Goal: Task Accomplishment & Management: Complete application form

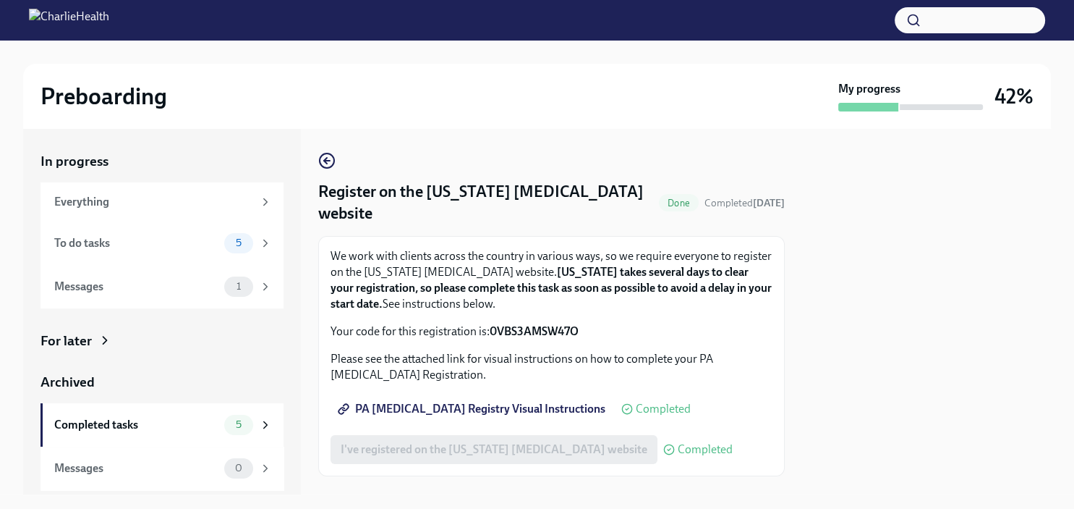
click at [490, 409] on span "PA [MEDICAL_DATA] Registry Visual Instructions" at bounding box center [473, 408] width 265 height 14
drag, startPoint x: 584, startPoint y: 328, endPoint x: 492, endPoint y: 334, distance: 92.8
click at [492, 334] on p "Your code for this registration is: 0VBS3AMSW47O" at bounding box center [552, 331] width 442 height 16
copy strong "0VBS3AMSW47O"
drag, startPoint x: 1073, startPoint y: 196, endPoint x: 1073, endPoint y: 226, distance: 29.7
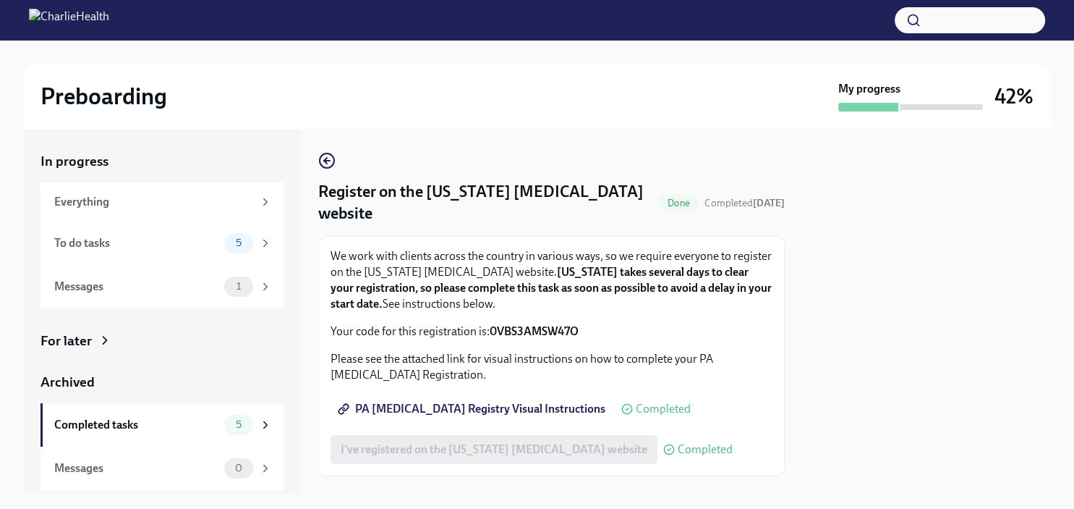
click at [1073, 226] on div "Preboarding My progress 42% In progress Everything To do tasks 5 Messages 1 For…" at bounding box center [537, 268] width 1074 height 454
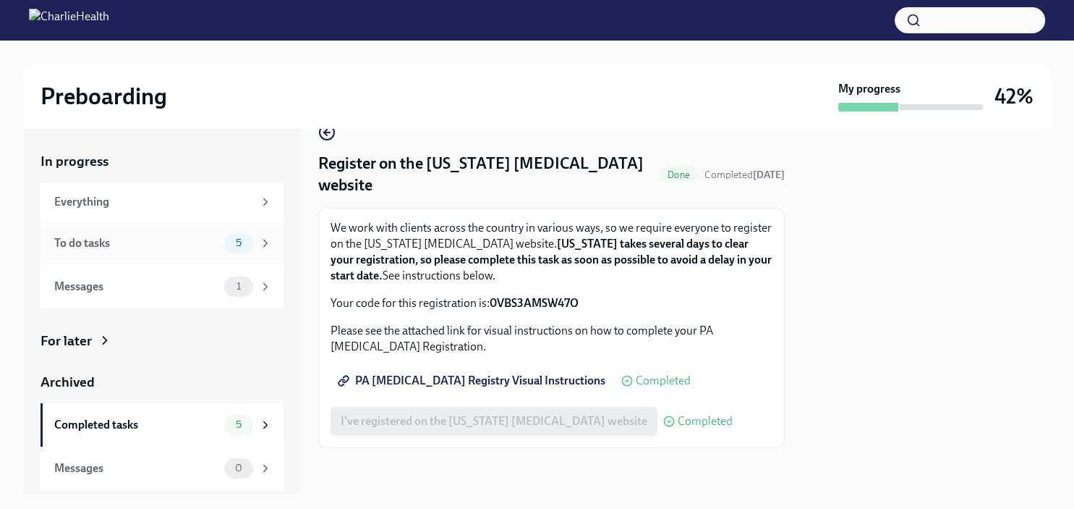
click at [175, 238] on div "To do tasks" at bounding box center [136, 243] width 164 height 16
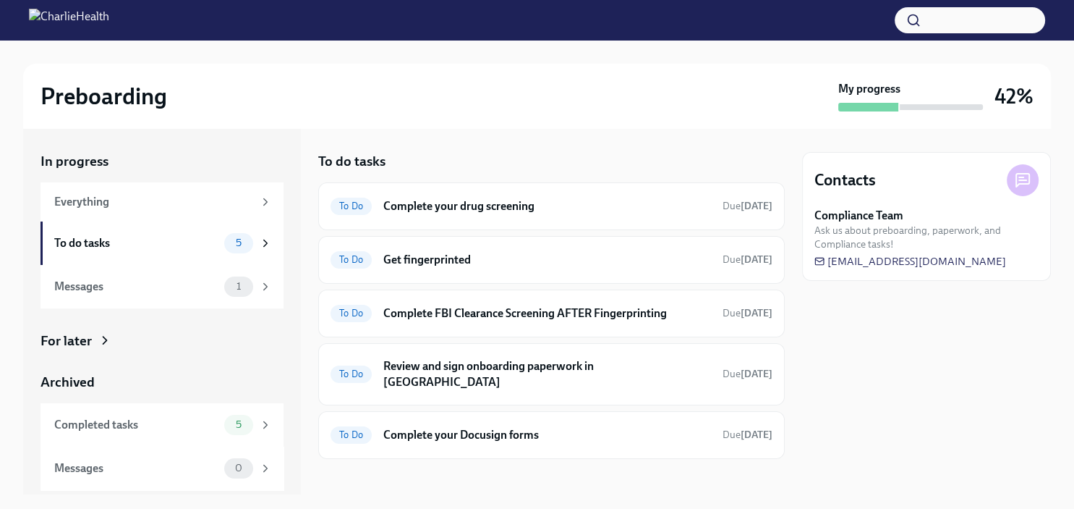
click at [813, 320] on div "Contacts Compliance Team Ask us about preboarding, paperwork, and Compliance ta…" at bounding box center [926, 311] width 249 height 365
click at [583, 436] on div "To Do Complete your Docusign forms Due [DATE]" at bounding box center [551, 435] width 467 height 48
click at [508, 427] on h6 "Complete your Docusign forms" at bounding box center [547, 435] width 328 height 16
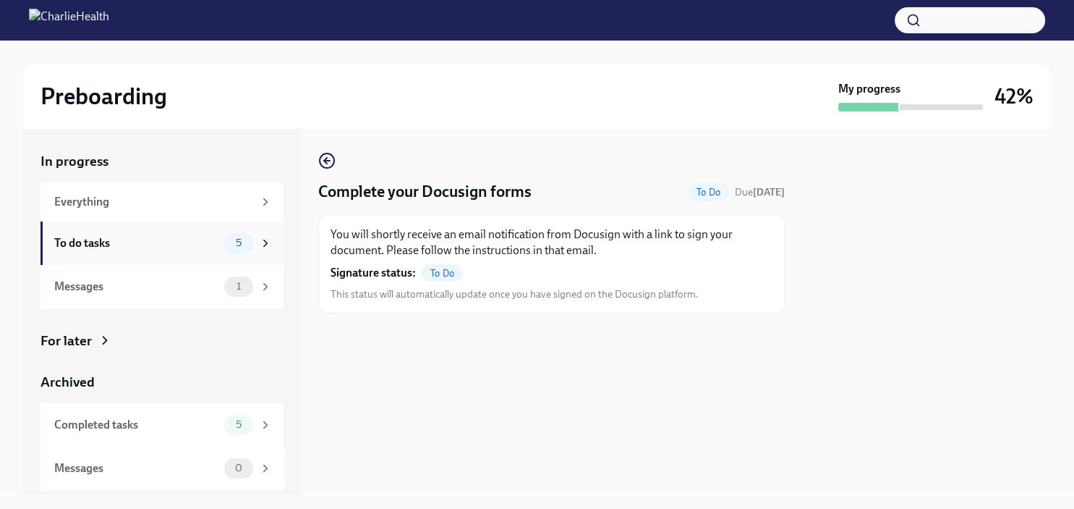
click at [172, 244] on div "To do tasks" at bounding box center [136, 243] width 164 height 16
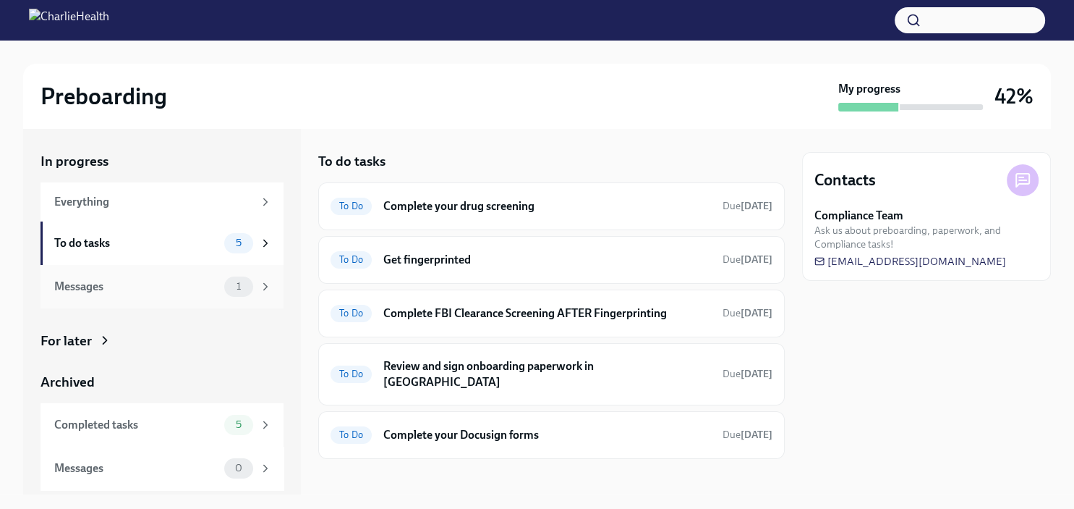
click at [166, 291] on div "Messages" at bounding box center [136, 286] width 164 height 16
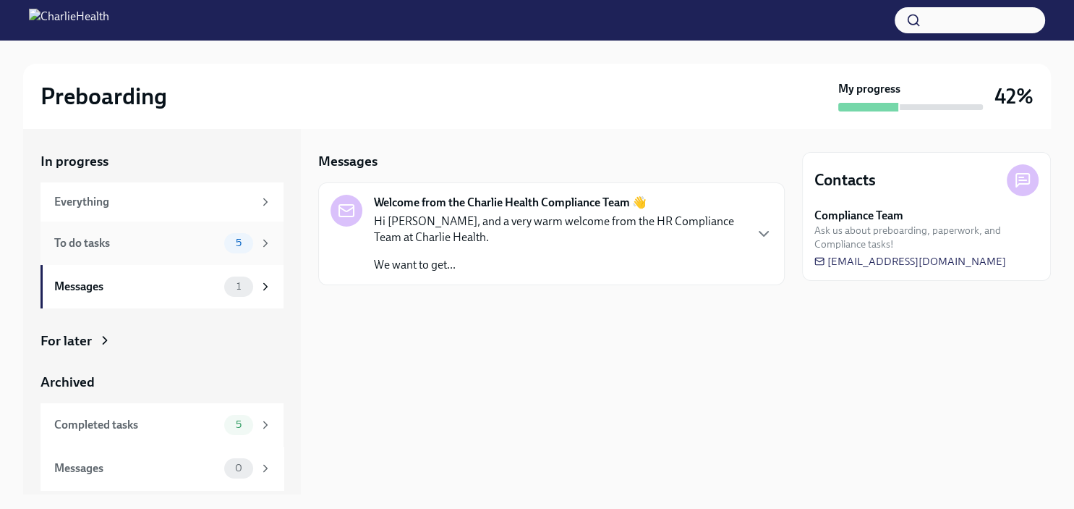
click at [192, 233] on div "To do tasks 5" at bounding box center [163, 243] width 218 height 20
